Goal: Transaction & Acquisition: Purchase product/service

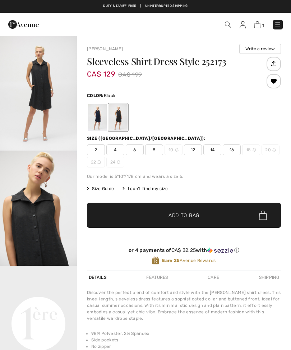
checkbox input "true"
click at [97, 120] on div at bounding box center [97, 117] width 19 height 27
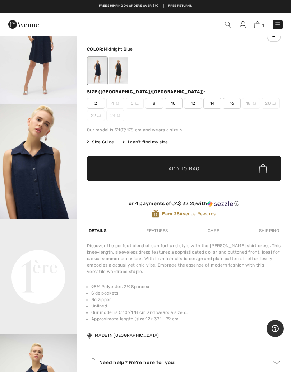
scroll to position [47, 0]
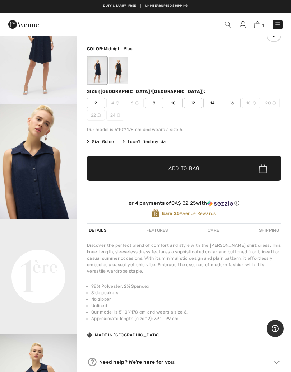
click at [194, 103] on span "12" at bounding box center [193, 103] width 18 height 11
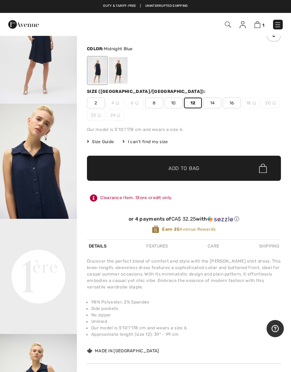
click at [198, 170] on span "Add to Bag" at bounding box center [183, 169] width 31 height 8
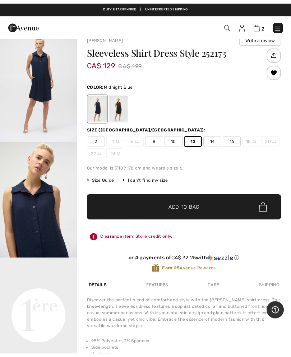
scroll to position [0, 0]
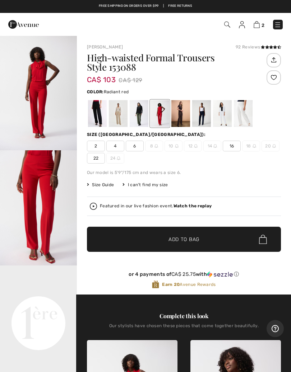
click at [141, 112] on div at bounding box center [139, 113] width 19 height 27
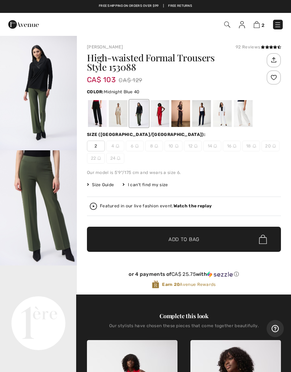
click at [204, 109] on div at bounding box center [201, 113] width 19 height 27
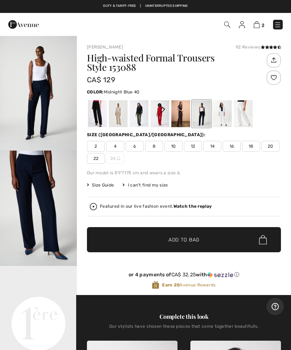
click at [97, 110] on div at bounding box center [97, 113] width 19 height 27
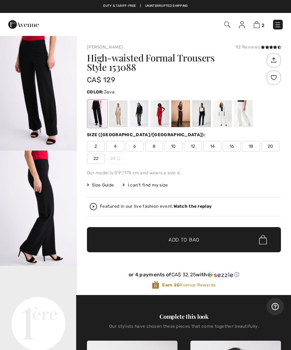
click at [122, 112] on div at bounding box center [118, 113] width 19 height 27
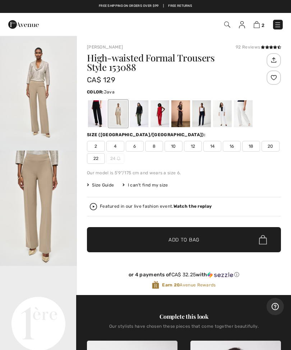
click at [48, 297] on video "Your browser does not support the video tag." at bounding box center [38, 285] width 77 height 38
click at [139, 110] on div at bounding box center [139, 113] width 19 height 27
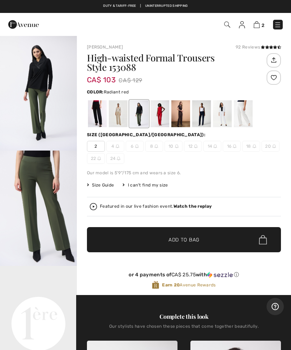
click at [164, 108] on div at bounding box center [159, 113] width 19 height 27
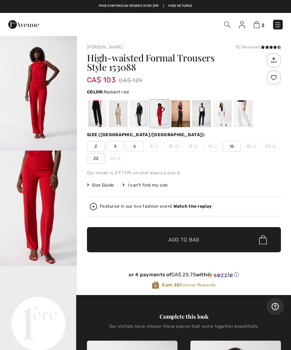
click at [181, 108] on div at bounding box center [180, 113] width 19 height 27
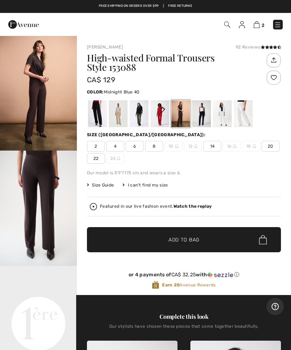
click at [203, 108] on div at bounding box center [201, 113] width 19 height 27
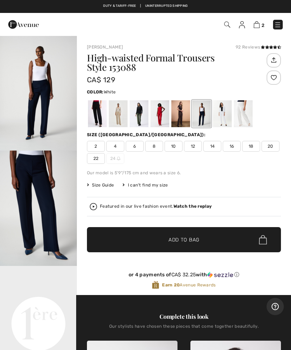
click at [223, 110] on div at bounding box center [222, 113] width 19 height 27
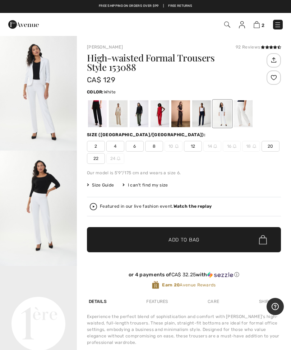
click at [243, 111] on div at bounding box center [243, 113] width 19 height 27
